Goal: Information Seeking & Learning: Find specific page/section

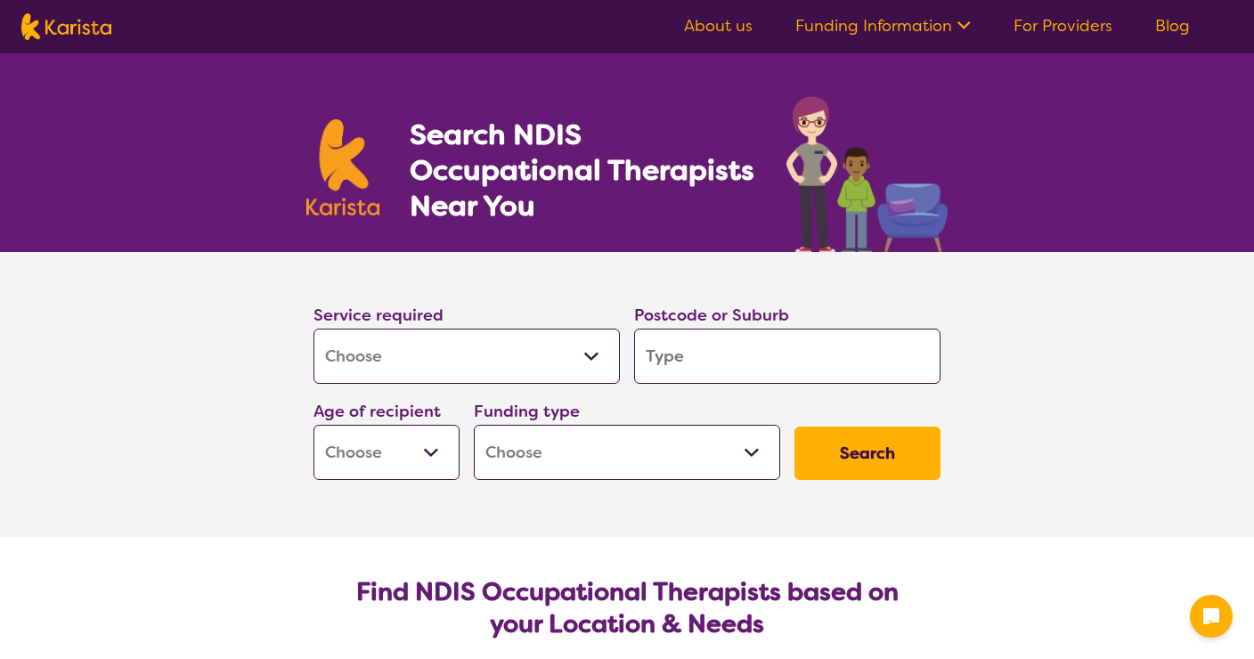
select select "[MEDICAL_DATA]"
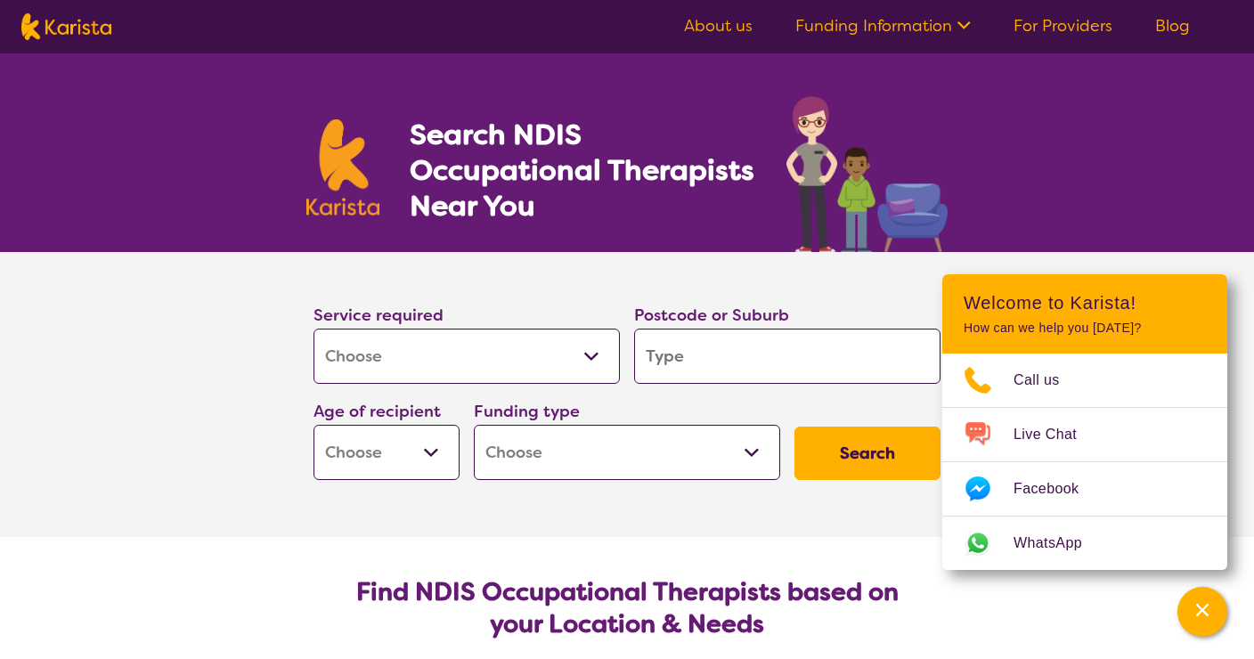
click at [705, 358] on input "search" at bounding box center [787, 356] width 306 height 55
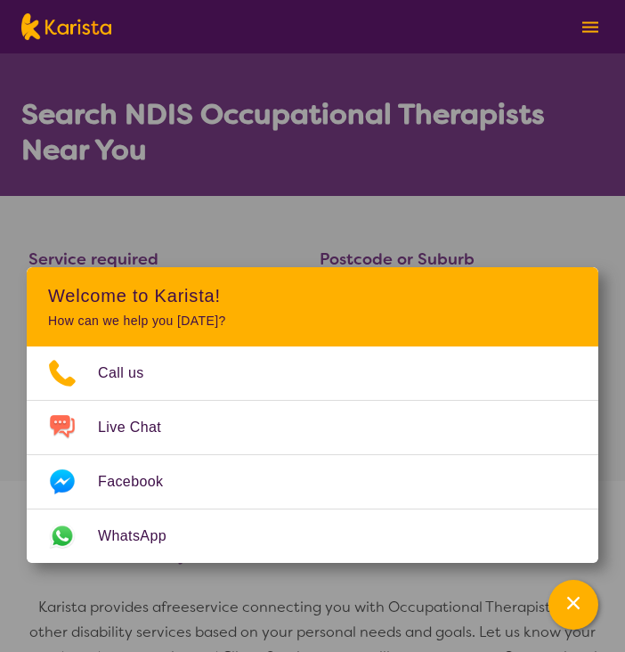
click at [374, 77] on section "Search NDIS Occupational Therapists Near You" at bounding box center [312, 124] width 625 height 143
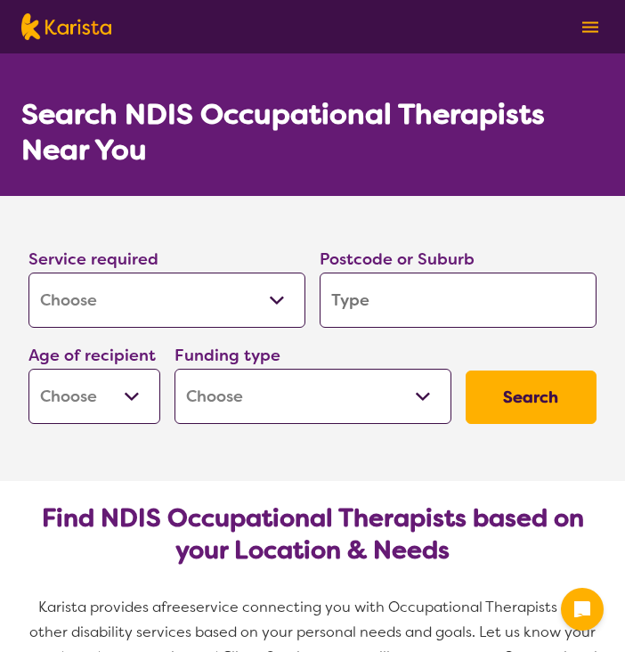
select select "[MEDICAL_DATA]"
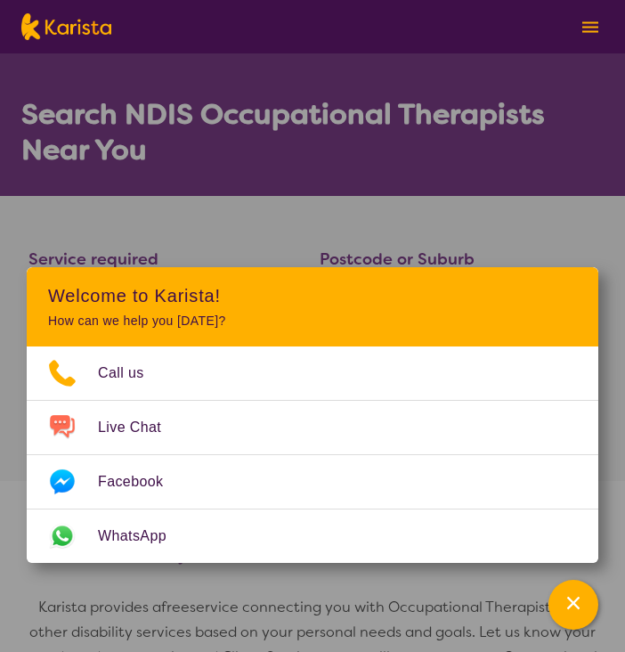
click at [312, 223] on section "Service required Allied Health Assistant Assessment ([MEDICAL_DATA] or [MEDICAL…" at bounding box center [312, 313] width 625 height 235
click at [135, 576] on section "Find NDIS Occupational Therapists based on your Location & Needs Karista provid…" at bounding box center [312, 598] width 625 height 235
click at [565, 614] on div "Channel Menu" at bounding box center [574, 604] width 36 height 39
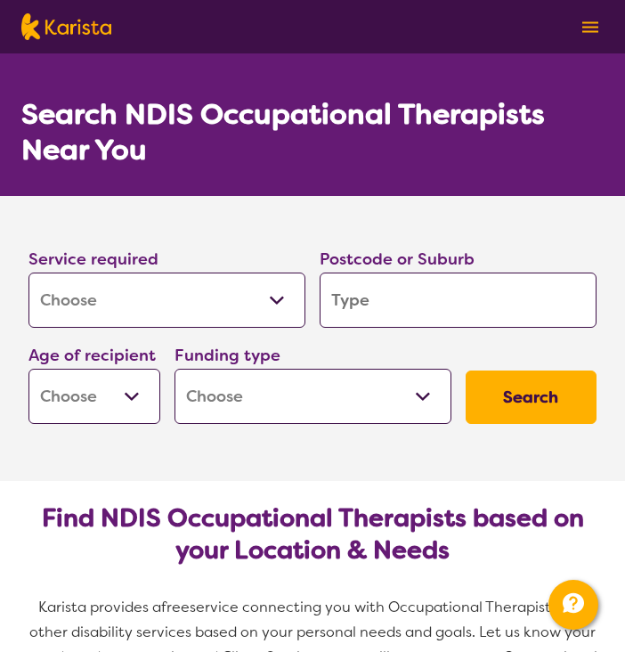
click at [464, 296] on input "search" at bounding box center [458, 300] width 277 height 55
type input "3"
type input "30"
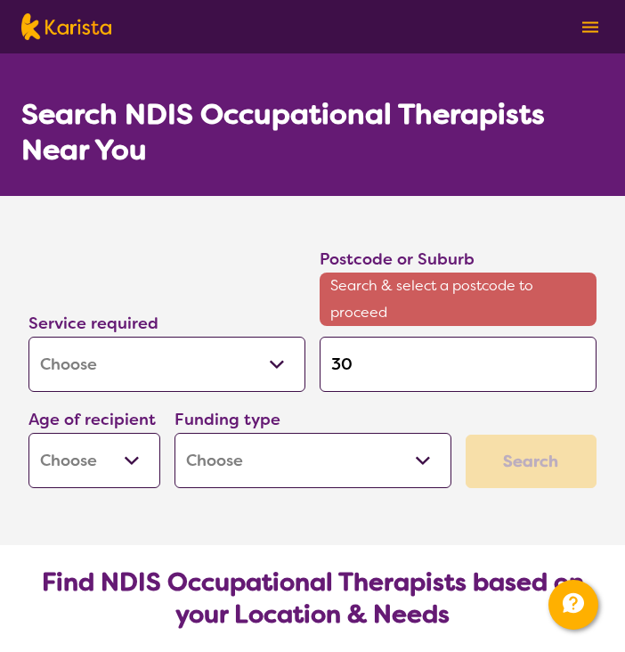
type input "306"
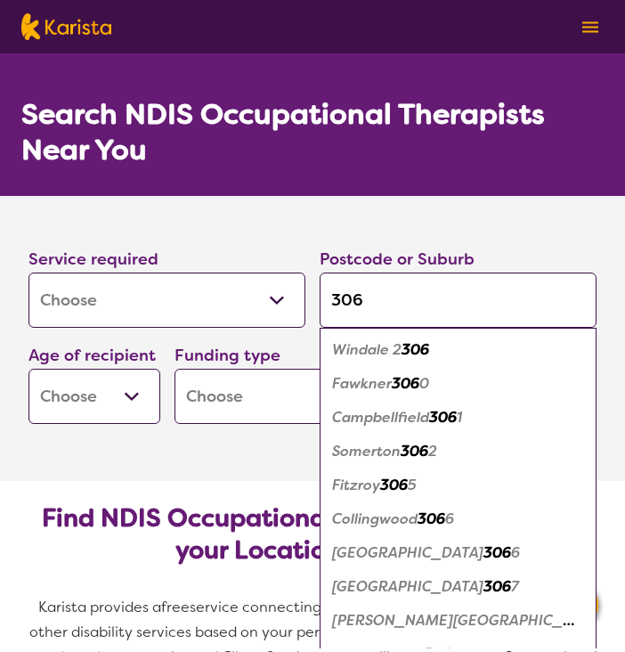
type input "3064"
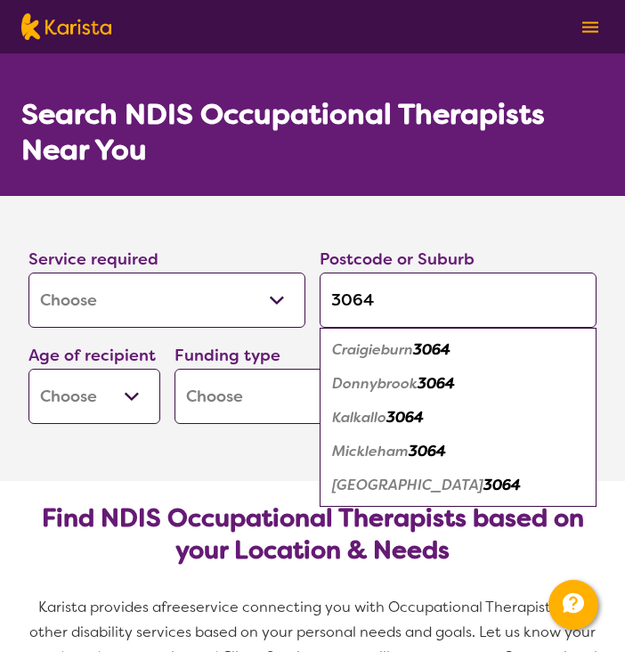
type input "3064"
click at [400, 420] on em "3064" at bounding box center [405, 417] width 37 height 19
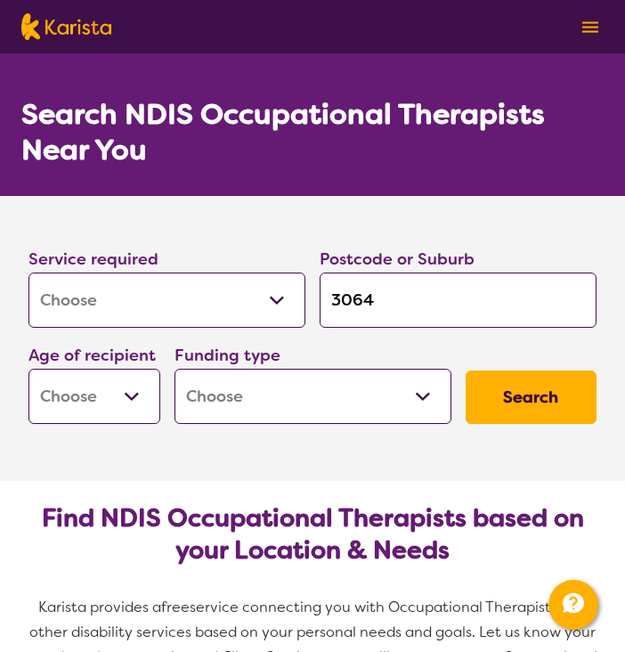
click at [141, 404] on select "Early Childhood - 0 to 9 Child - 10 to 11 Adolescent - 12 to 17 Adult - 18 to 6…" at bounding box center [95, 396] width 132 height 55
select select "EC"
click at [29, 369] on select "Early Childhood - 0 to 9 Child - 10 to 11 Adolescent - 12 to 17 Adult - 18 to 6…" at bounding box center [95, 396] width 132 height 55
select select "EC"
click at [309, 400] on select "Home Care Package (HCP) National Disability Insurance Scheme (NDIS) I don't know" at bounding box center [313, 396] width 277 height 55
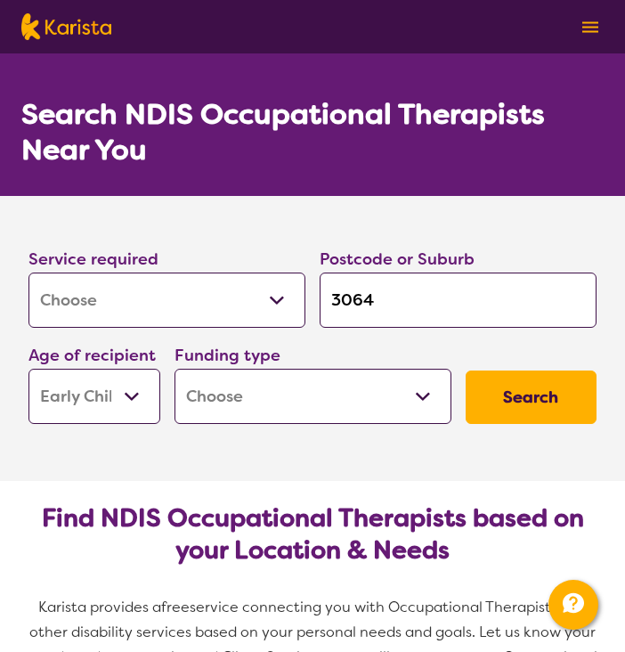
select select "NDIS"
click at [175, 369] on select "Home Care Package (HCP) National Disability Insurance Scheme (NDIS) I don't know" at bounding box center [313, 396] width 277 height 55
select select "NDIS"
click at [545, 384] on button "Search" at bounding box center [532, 397] width 132 height 53
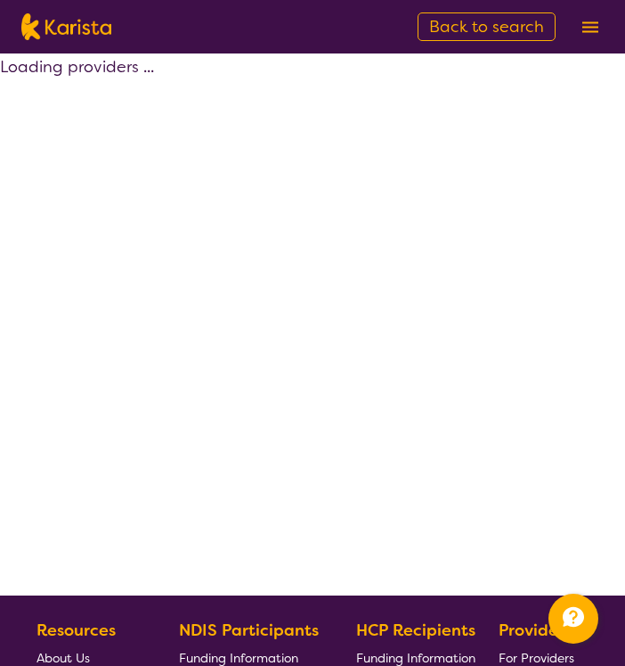
select select "by_score"
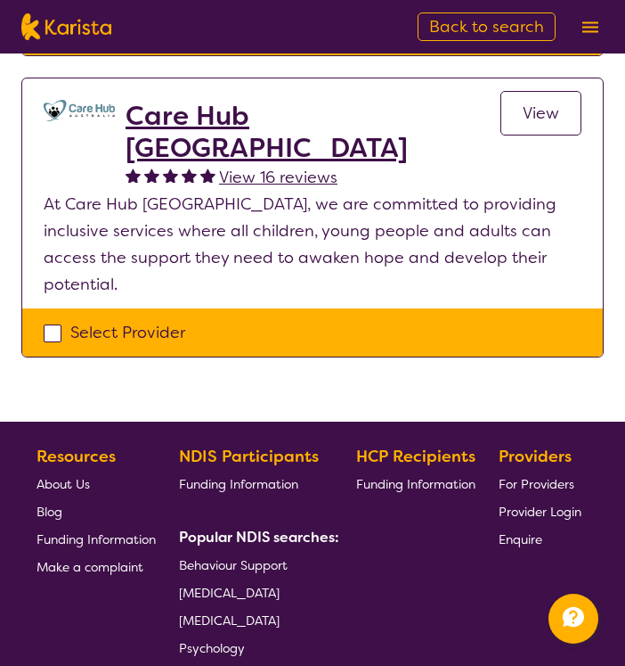
scroll to position [1115, 0]
